Goal: Check status: Check status

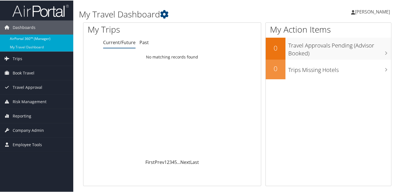
click at [20, 38] on link "AirPortal 360™ (Manager)" at bounding box center [36, 38] width 73 height 8
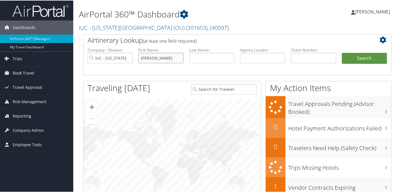
type input "[PERSON_NAME]"
type input "white"
click at [362, 57] on button "Search" at bounding box center [364, 57] width 45 height 11
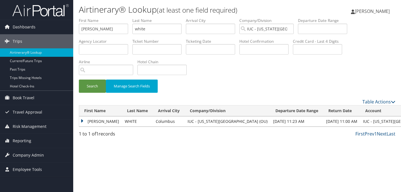
click at [82, 120] on td "PAIGE RENE" at bounding box center [100, 122] width 43 height 10
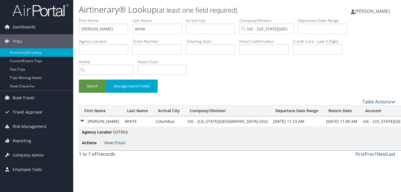
click at [108, 143] on link "View" at bounding box center [108, 142] width 9 height 5
